Goal: Information Seeking & Learning: Learn about a topic

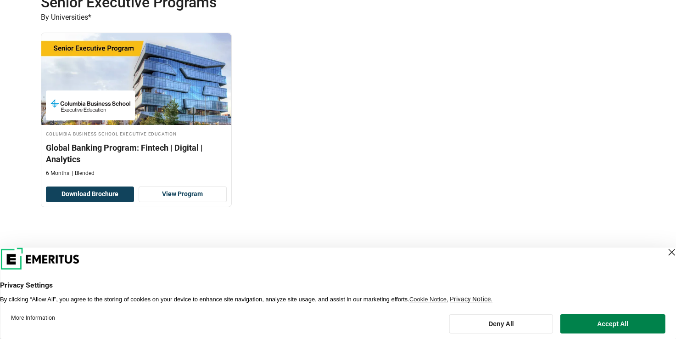
scroll to position [184, 0]
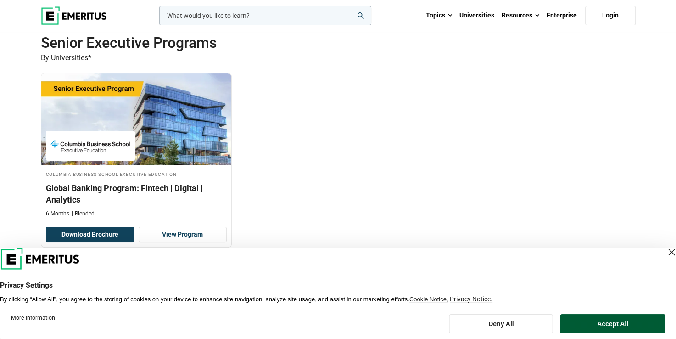
click at [631, 324] on button "Accept All" at bounding box center [612, 323] width 105 height 19
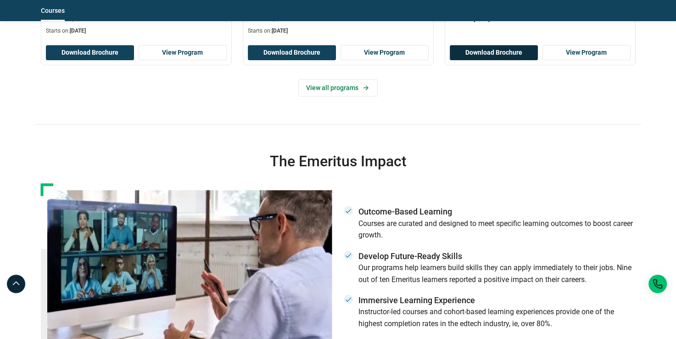
scroll to position [643, 0]
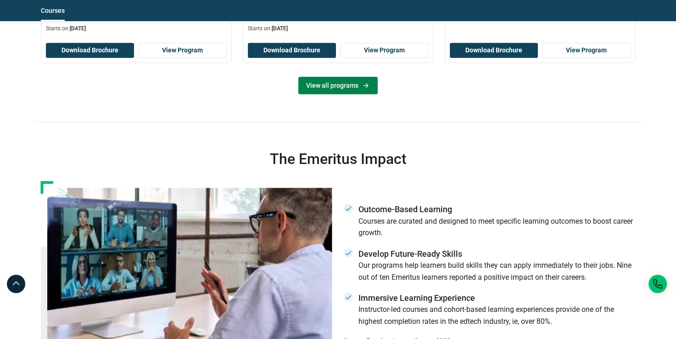
click at [349, 79] on link "View all programs" at bounding box center [337, 85] width 79 height 17
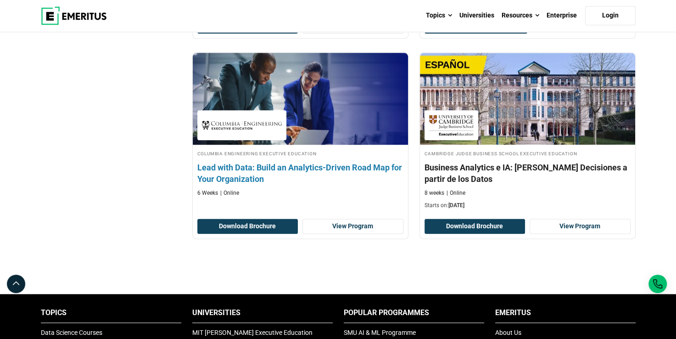
scroll to position [1056, 0]
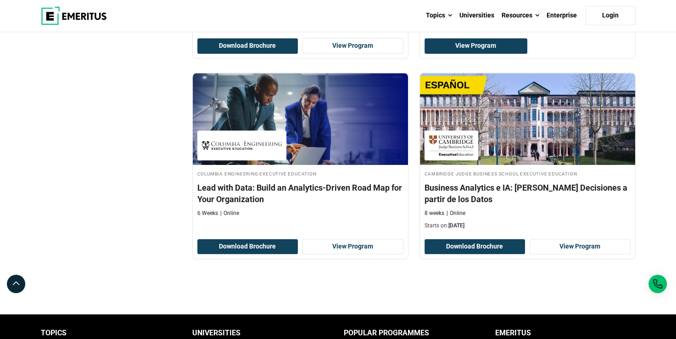
drag, startPoint x: 284, startPoint y: 188, endPoint x: 142, endPoint y: 199, distance: 141.8
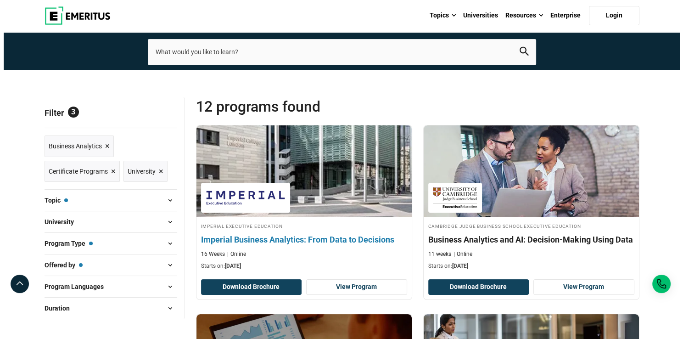
scroll to position [0, 0]
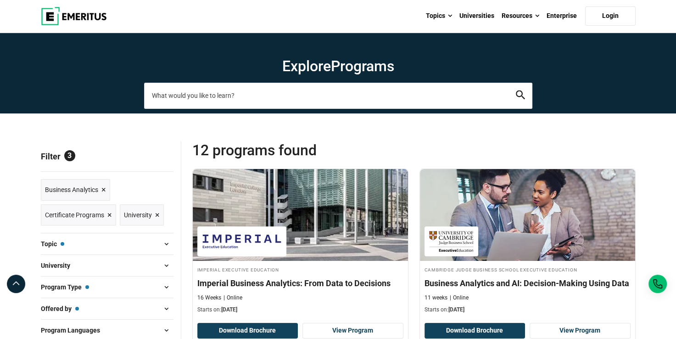
click at [228, 96] on input "search-page" at bounding box center [338, 96] width 388 height 26
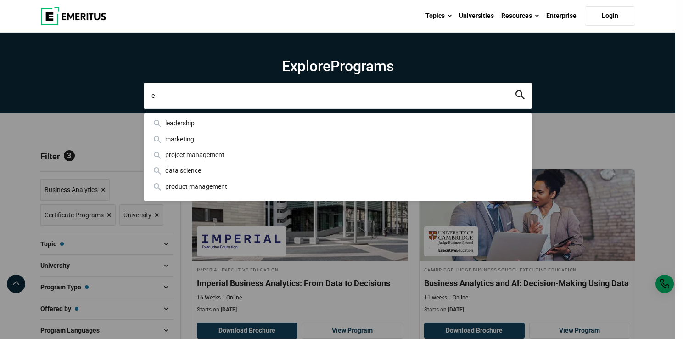
click at [228, 97] on input "e" at bounding box center [338, 96] width 388 height 26
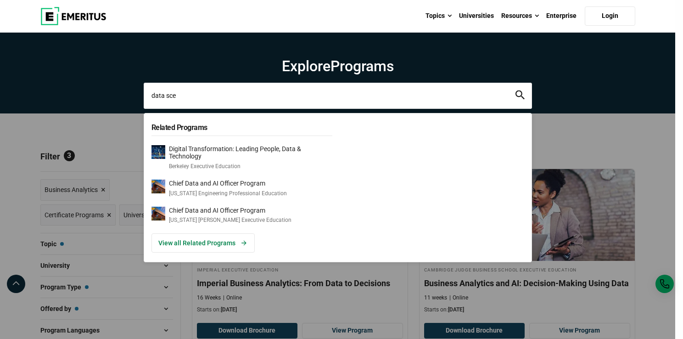
click at [256, 95] on input "data sce" at bounding box center [338, 96] width 388 height 26
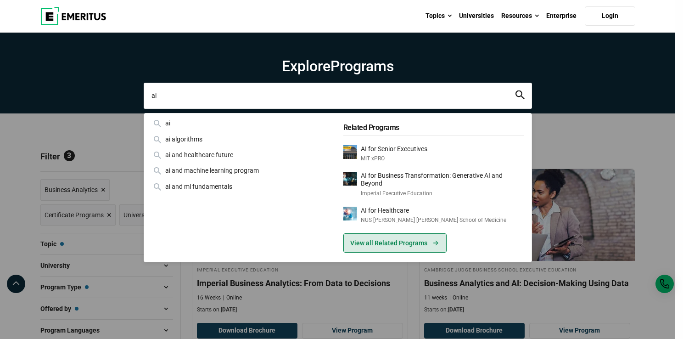
type input "ai"
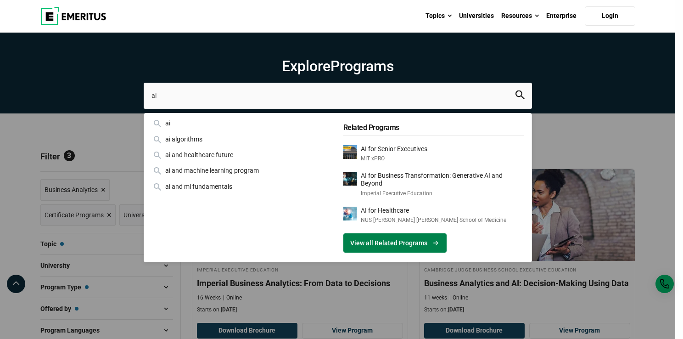
click at [398, 247] on link "View all Related Programs" at bounding box center [394, 242] width 103 height 19
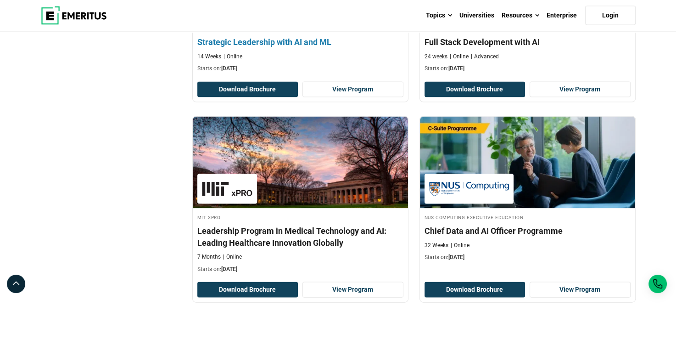
scroll to position [1928, 0]
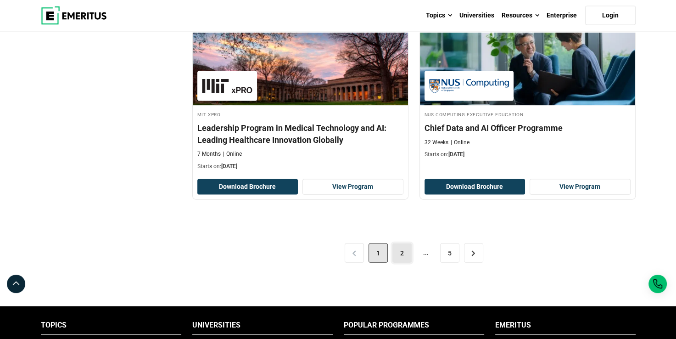
click at [404, 246] on link "2" at bounding box center [401, 252] width 19 height 19
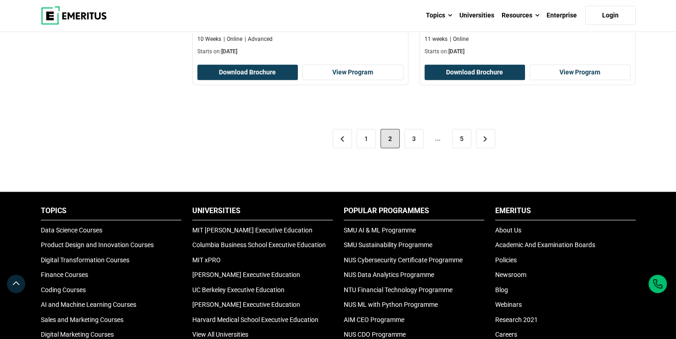
scroll to position [2020, 0]
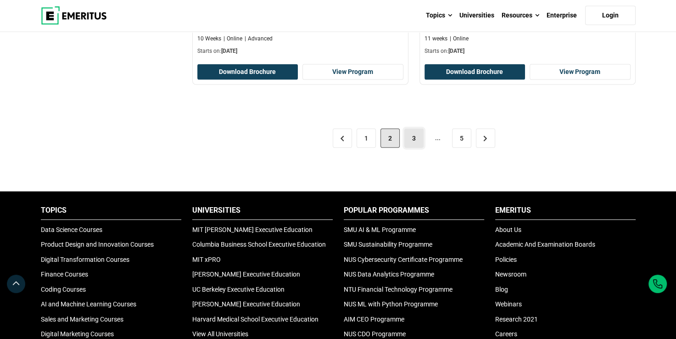
click at [415, 142] on link "3" at bounding box center [413, 138] width 19 height 19
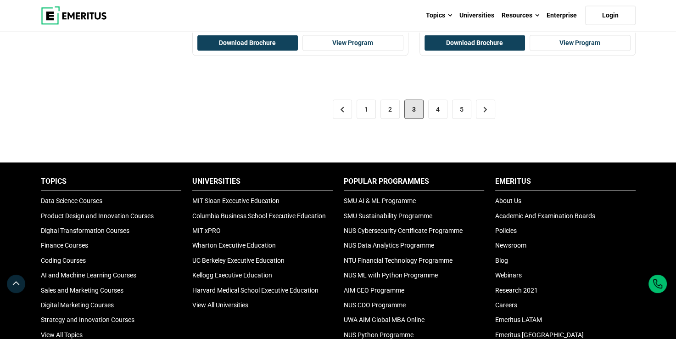
scroll to position [2066, 0]
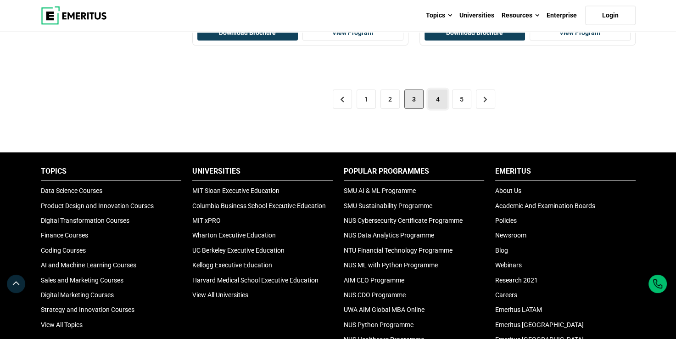
click at [432, 101] on link "4" at bounding box center [437, 99] width 19 height 19
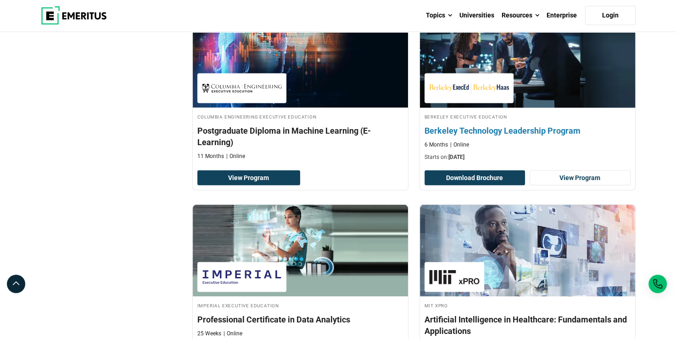
scroll to position [1698, 0]
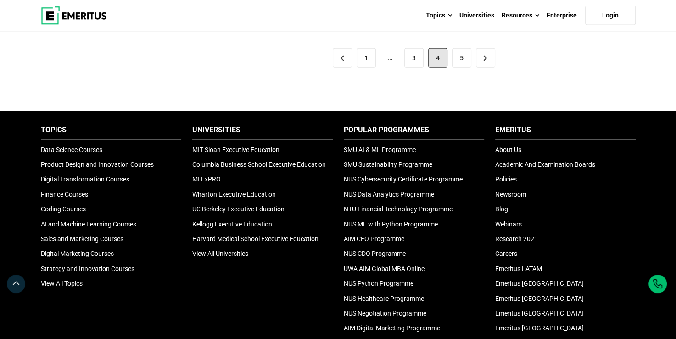
scroll to position [2066, 0]
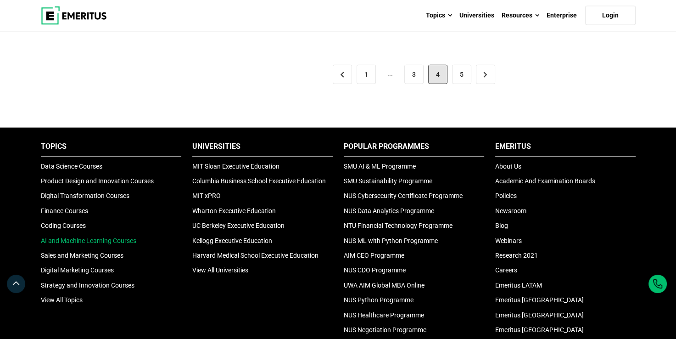
click at [131, 237] on link "AI and Machine Learning Courses" at bounding box center [88, 240] width 95 height 7
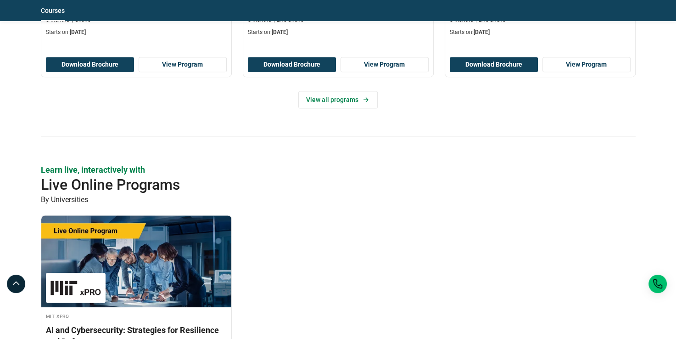
scroll to position [597, 0]
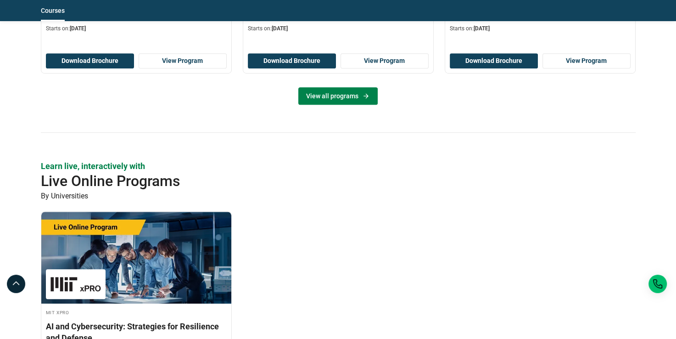
click at [356, 95] on link "View all programs" at bounding box center [337, 95] width 79 height 17
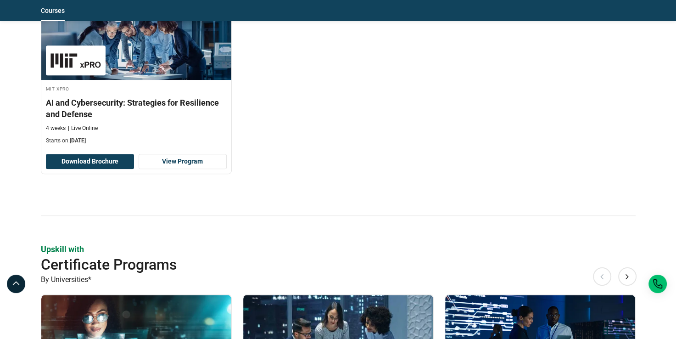
scroll to position [826, 0]
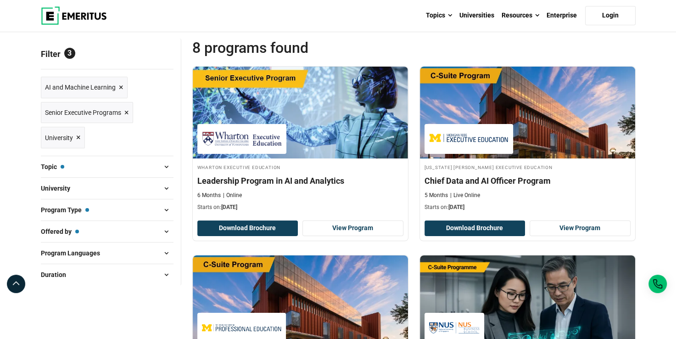
scroll to position [92, 0]
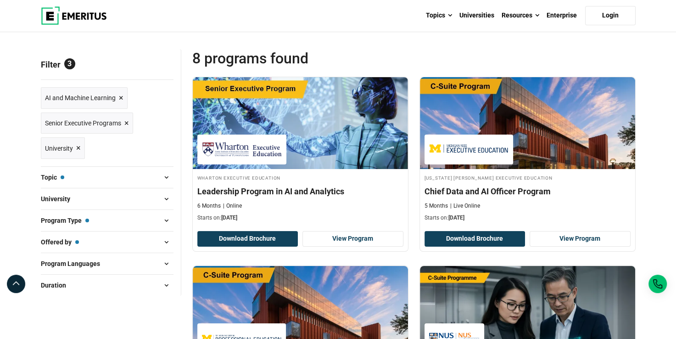
click at [127, 122] on span "×" at bounding box center [126, 123] width 5 height 13
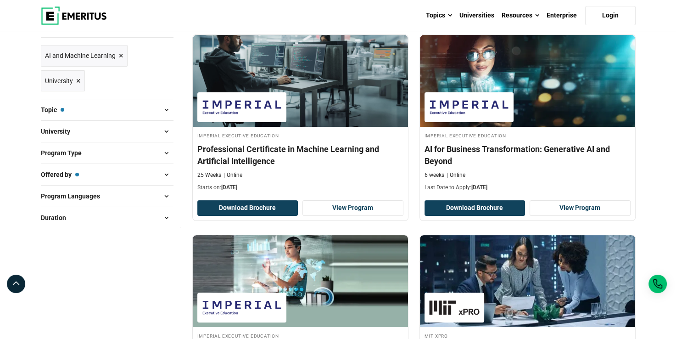
scroll to position [138, 0]
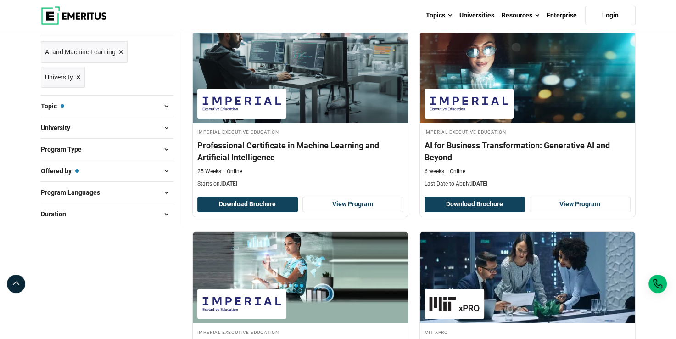
click at [136, 207] on button "Duration" at bounding box center [107, 214] width 133 height 14
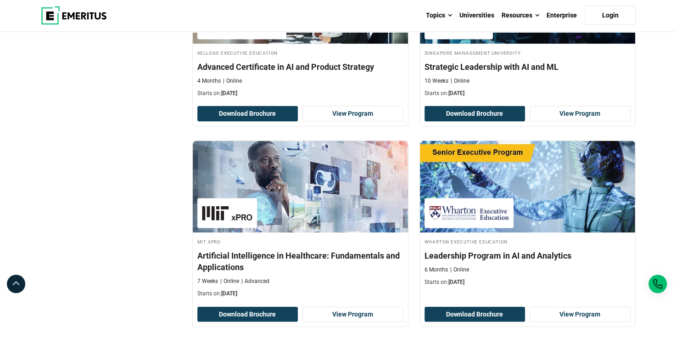
scroll to position [2066, 0]
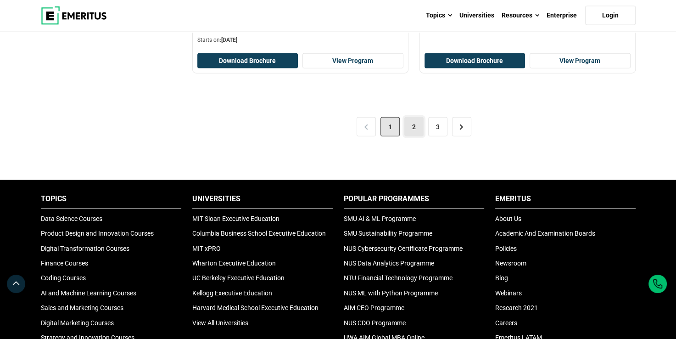
click at [405, 126] on link "2" at bounding box center [413, 126] width 19 height 19
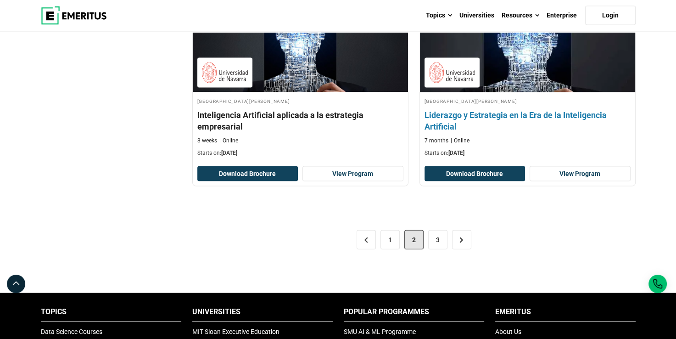
scroll to position [1882, 0]
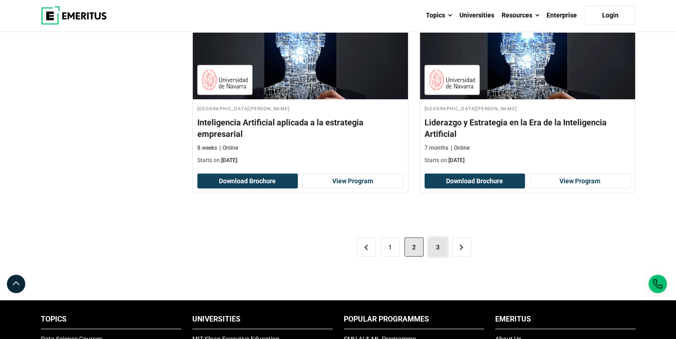
click at [440, 237] on link "3" at bounding box center [437, 246] width 19 height 19
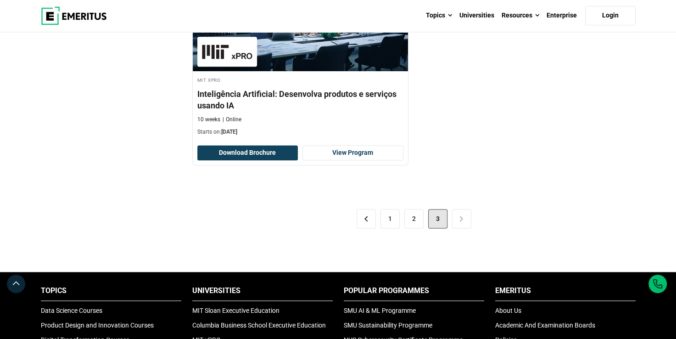
scroll to position [1148, 0]
